Goal: Find specific page/section: Find specific page/section

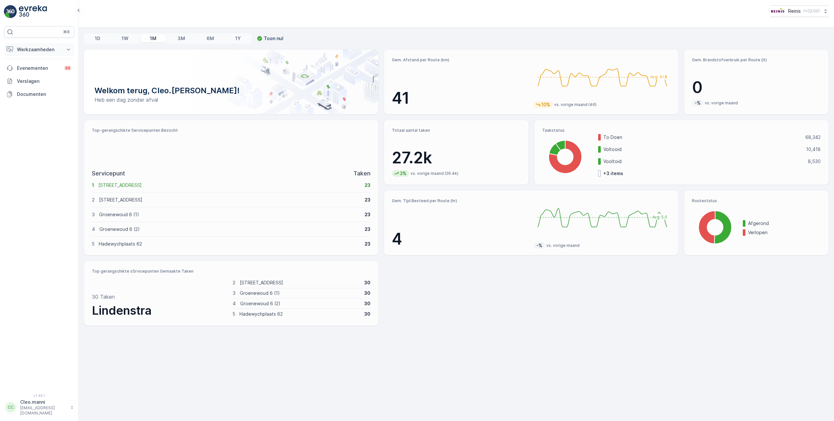
click at [72, 50] on button "Werkzaamheden" at bounding box center [39, 49] width 70 height 13
click at [44, 69] on link "Planning" at bounding box center [44, 69] width 60 height 9
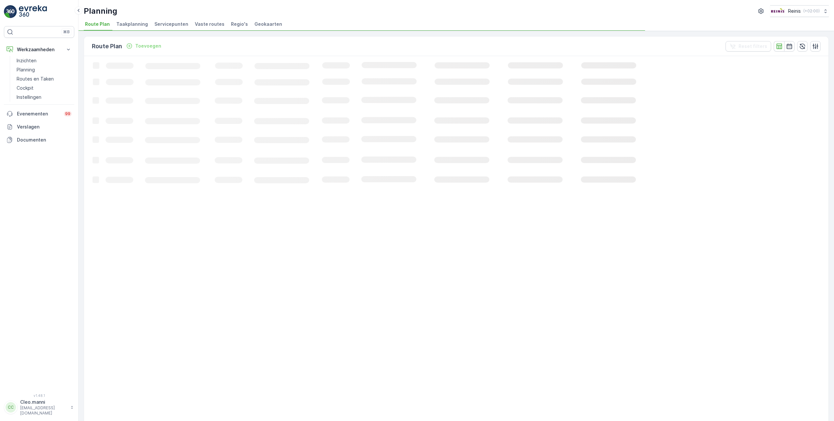
click at [209, 24] on span "Vaste routes" at bounding box center [210, 24] width 30 height 7
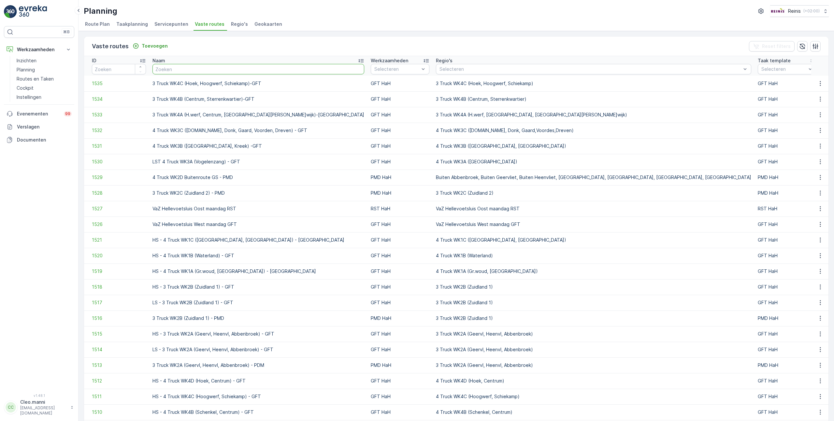
click at [193, 68] on input "text" at bounding box center [259, 69] width 212 height 10
type input "vaz"
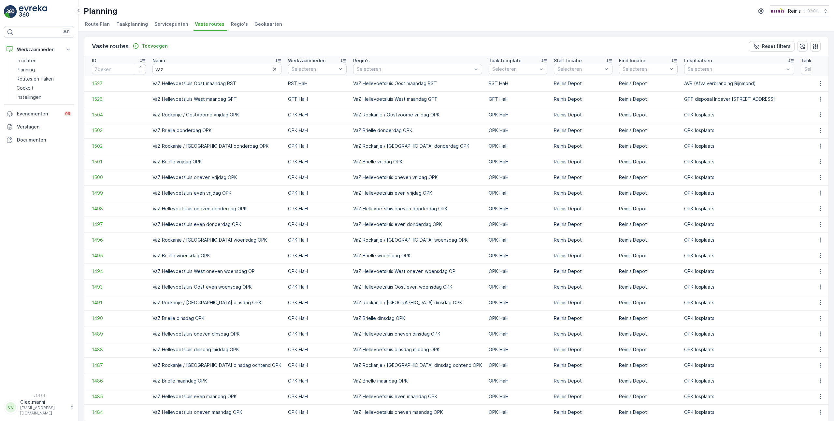
click at [144, 61] on icon at bounding box center [143, 60] width 7 height 7
